Goal: Information Seeking & Learning: Learn about a topic

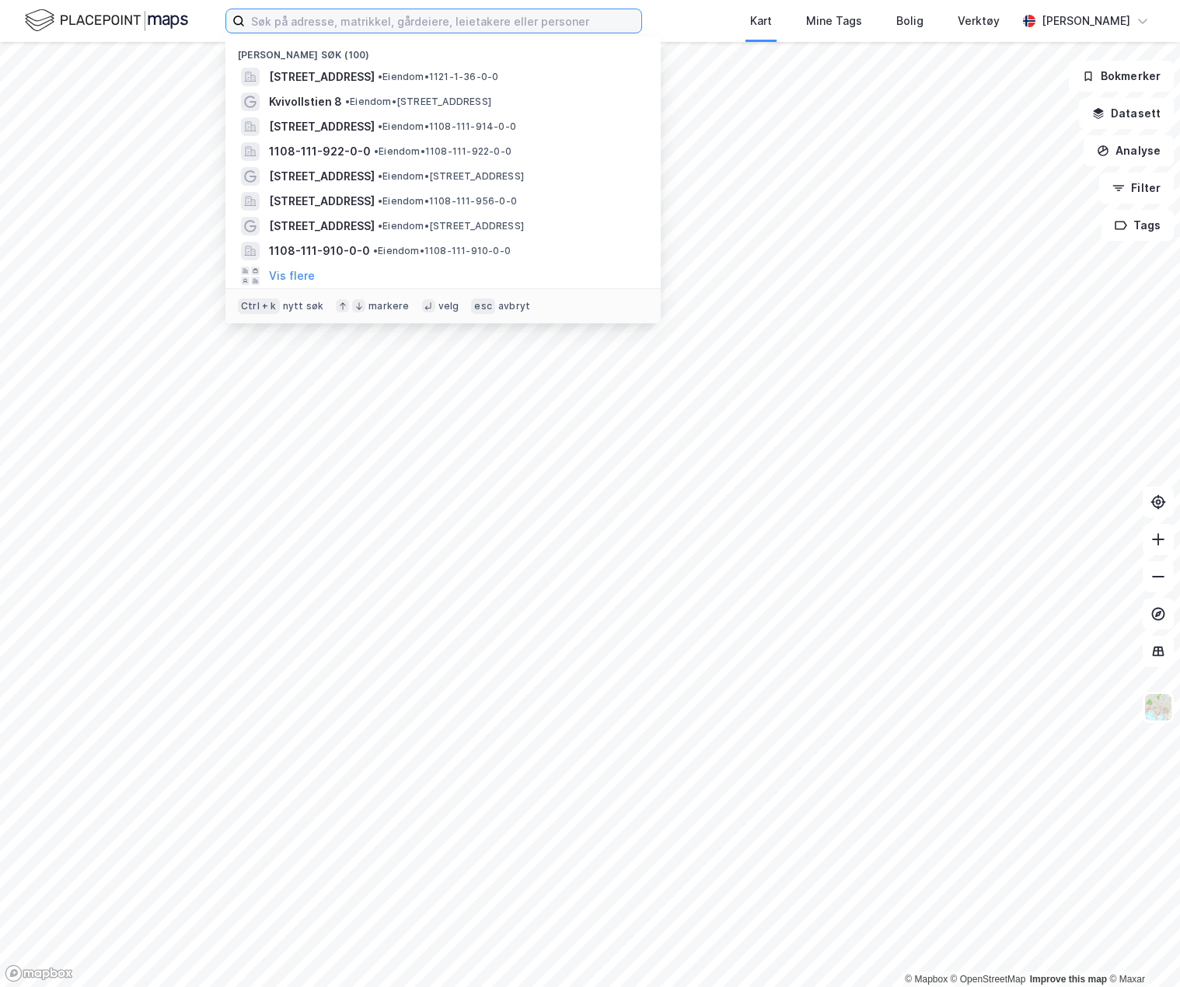
click at [318, 27] on input at bounding box center [443, 20] width 396 height 23
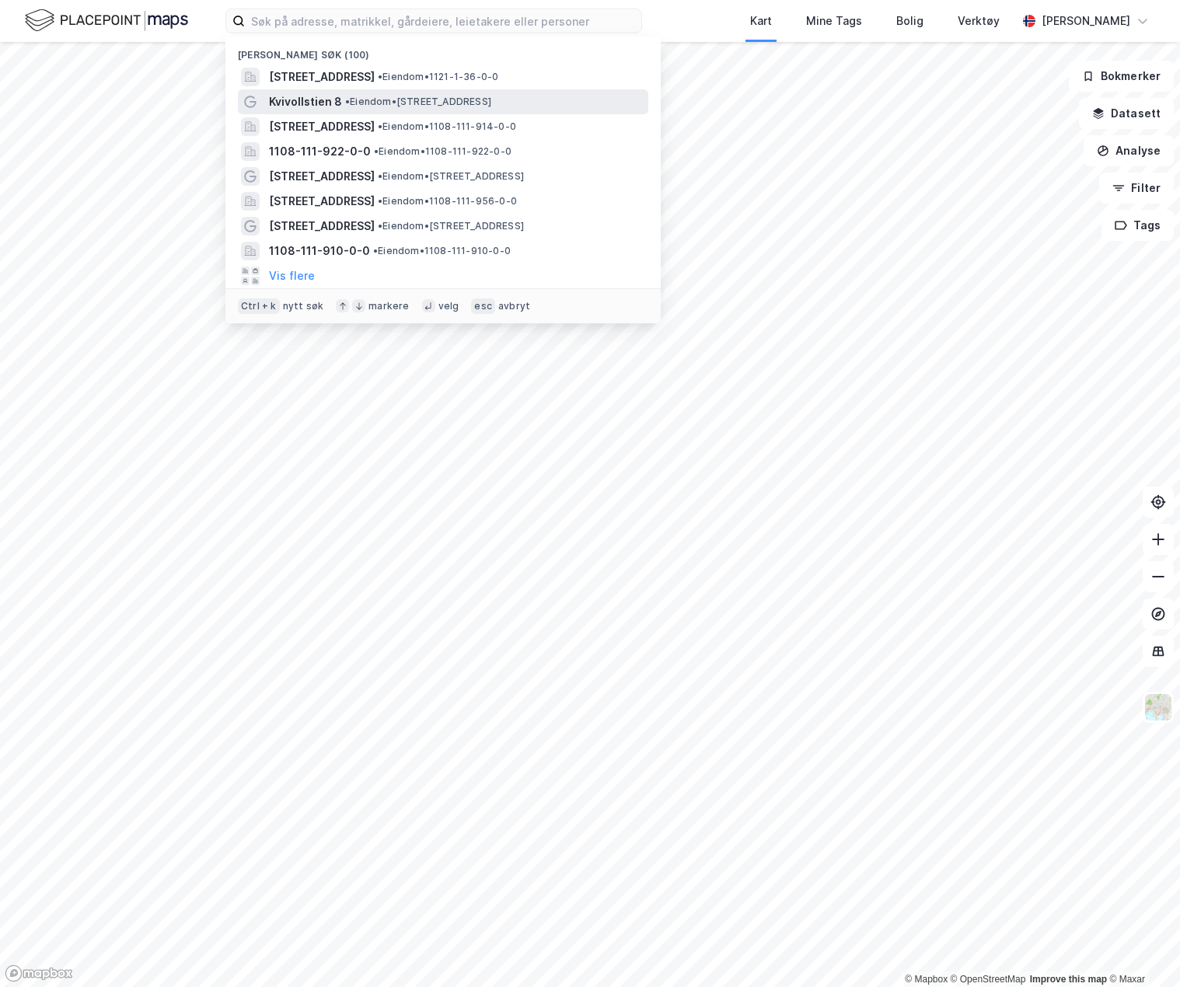
click at [375, 97] on span "• Eiendom • [STREET_ADDRESS]" at bounding box center [418, 102] width 146 height 12
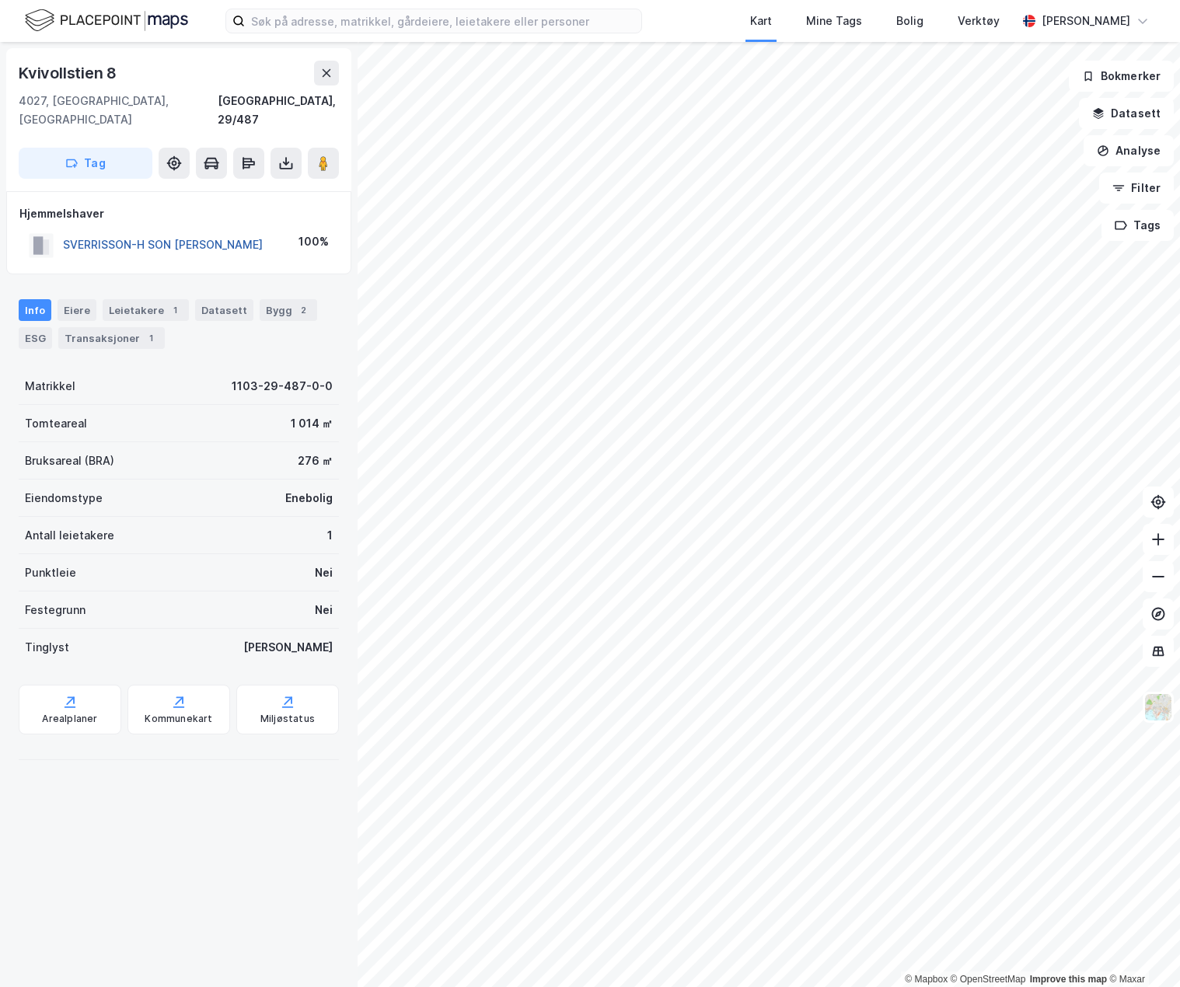
click at [0, 0] on button "SVERRISSON-H SON [PERSON_NAME]" at bounding box center [0, 0] width 0 height 0
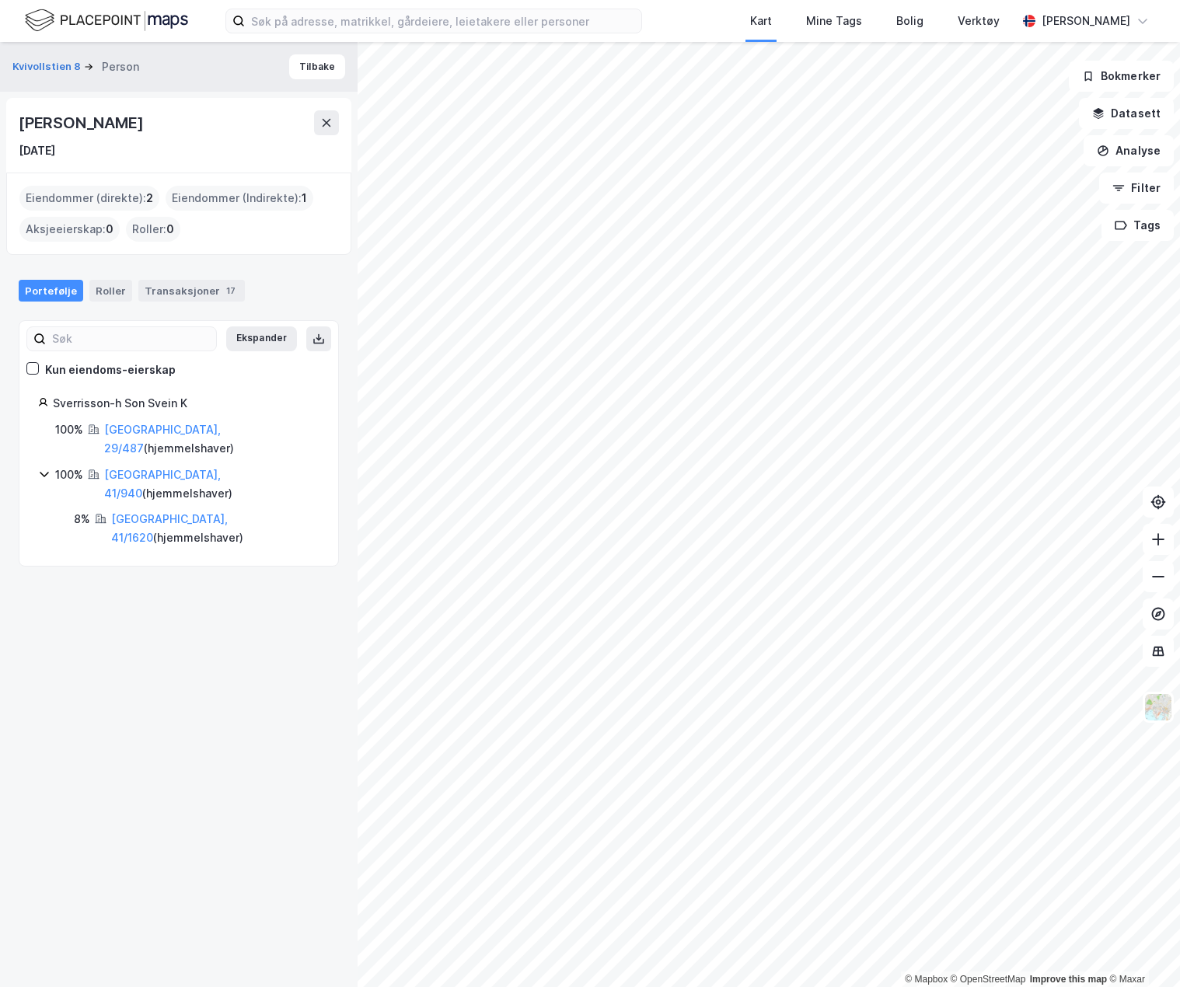
click at [146, 119] on div "[PERSON_NAME]" at bounding box center [82, 122] width 127 height 25
copy div "[PERSON_NAME]"
click at [145, 431] on link "[GEOGRAPHIC_DATA], 29/487" at bounding box center [162, 439] width 117 height 32
